Goal: Task Accomplishment & Management: Manage account settings

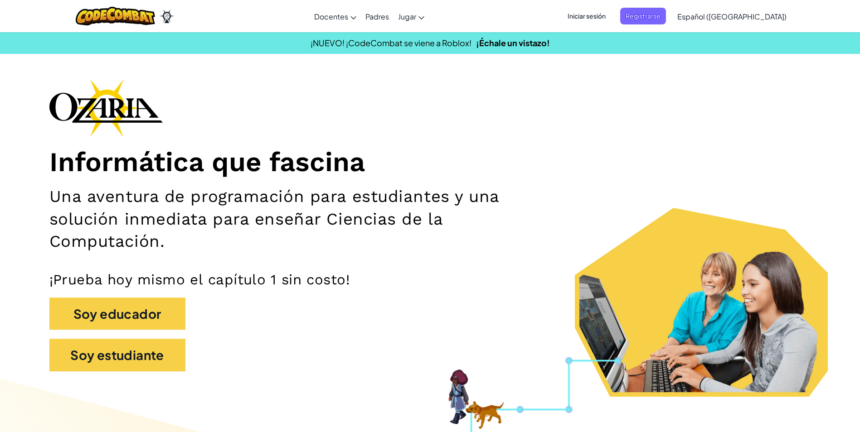
click at [611, 15] on span "Iniciar sesión" at bounding box center [586, 16] width 49 height 17
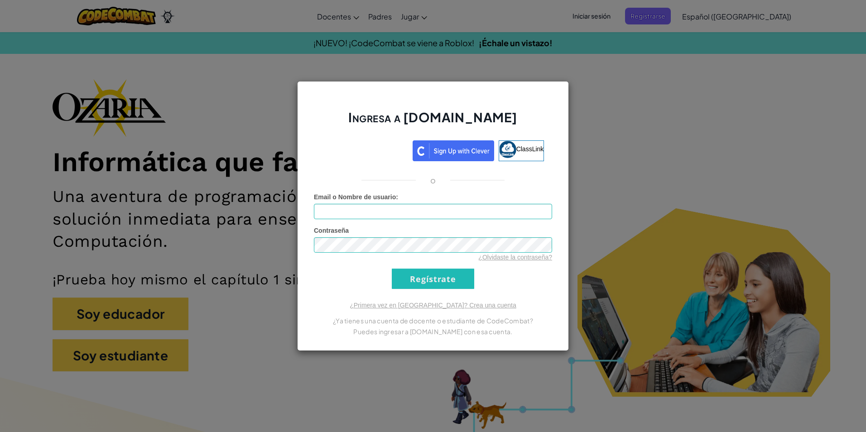
click at [401, 202] on div "Email o Nombre de usuario :" at bounding box center [433, 206] width 238 height 27
click at [401, 210] on input "Email o Nombre de usuario :" at bounding box center [433, 211] width 238 height 15
type input "a"
type input "[EMAIL_ADDRESS][DOMAIN_NAME]"
click at [392, 269] on input "Regístrate" at bounding box center [433, 279] width 82 height 20
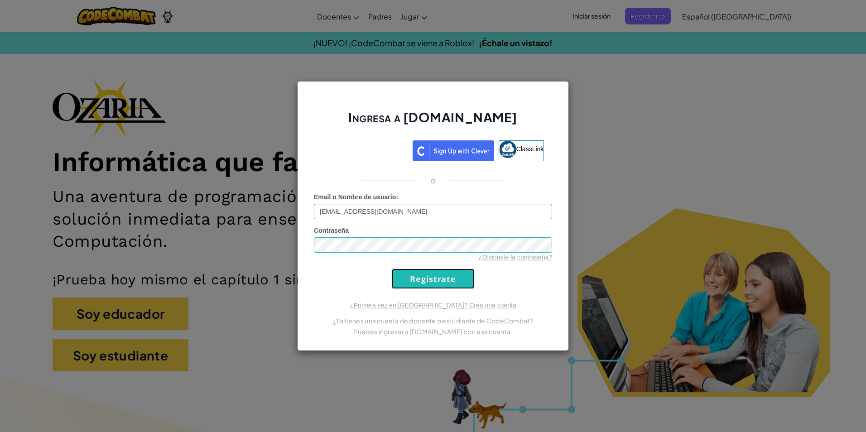
click at [433, 276] on input "Regístrate" at bounding box center [433, 279] width 82 height 20
